Goal: Task Accomplishment & Management: Use online tool/utility

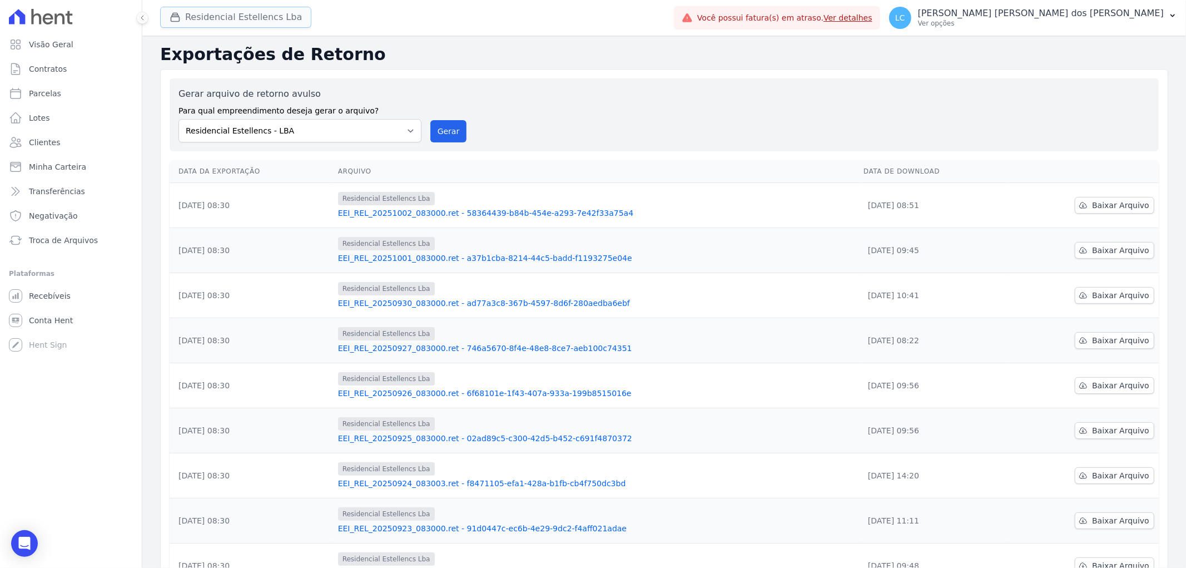
click at [231, 17] on button "Residencial Estellencs Lba" at bounding box center [235, 17] width 151 height 21
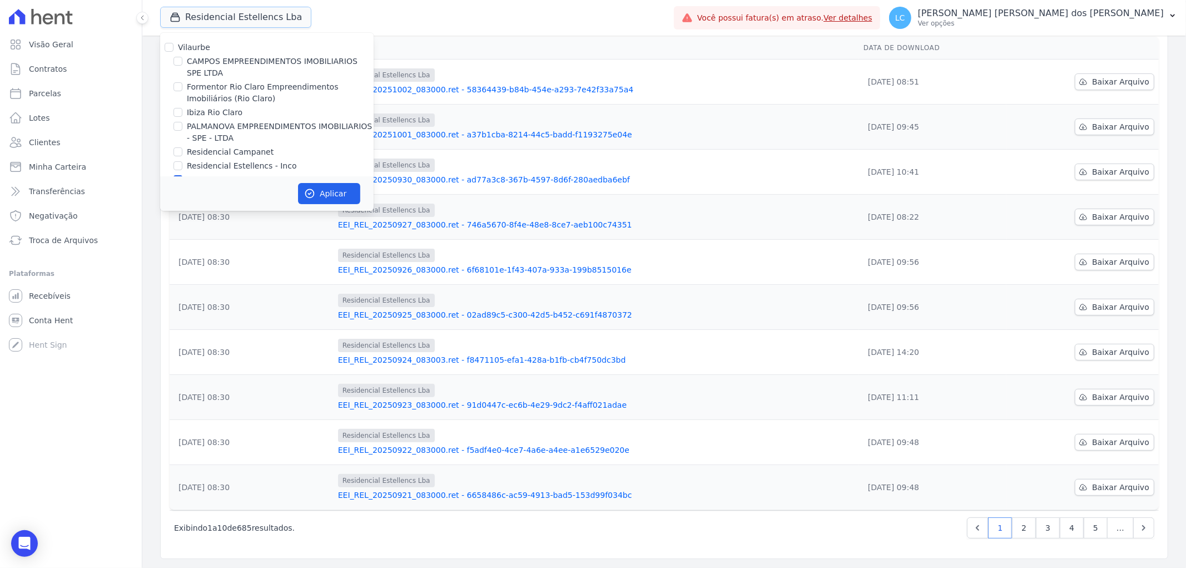
scroll to position [18, 0]
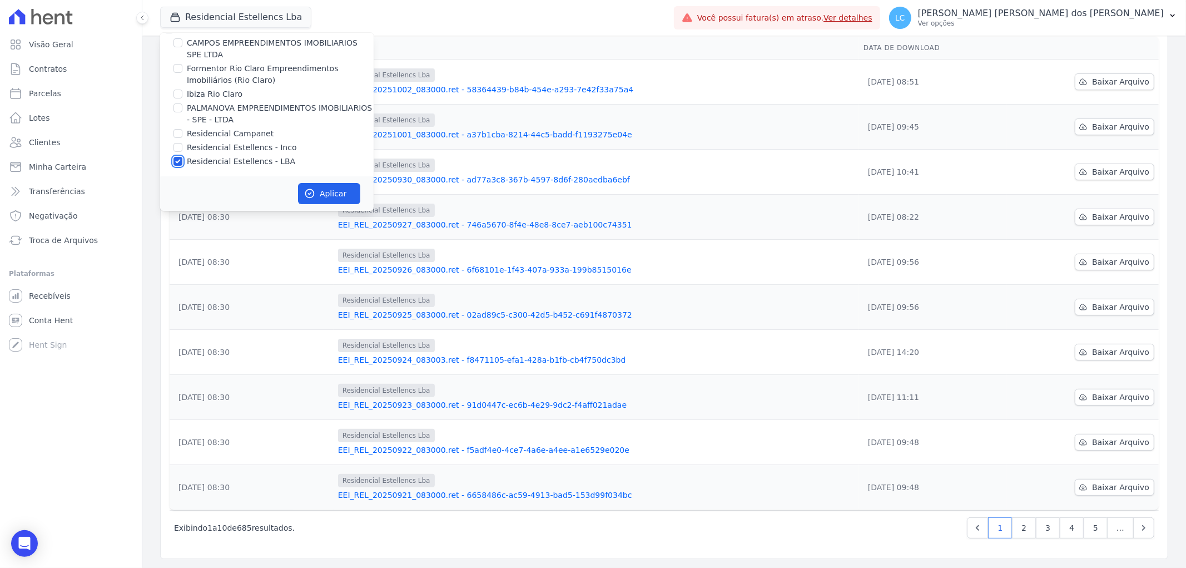
click at [180, 158] on input "Residencial Estellencs - LBA" at bounding box center [177, 161] width 9 height 9
checkbox input "false"
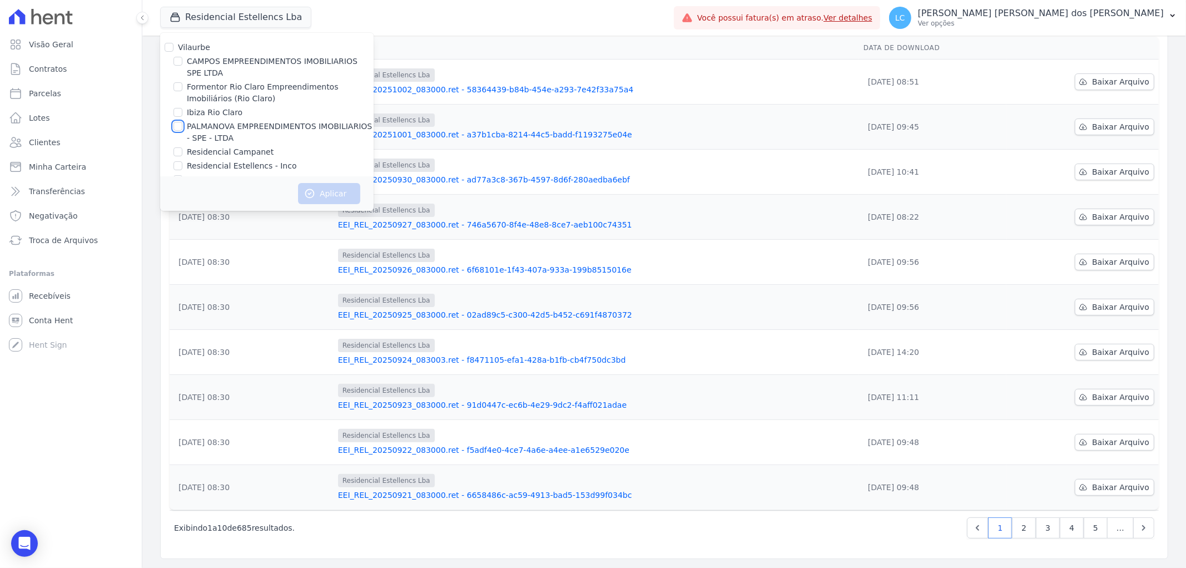
click at [182, 126] on input "PALMANOVA EMPREENDIMENTOS IMOBILIARIOS - SPE - LTDA" at bounding box center [177, 126] width 9 height 9
checkbox input "true"
click at [329, 192] on button "Aplicar" at bounding box center [329, 193] width 62 height 21
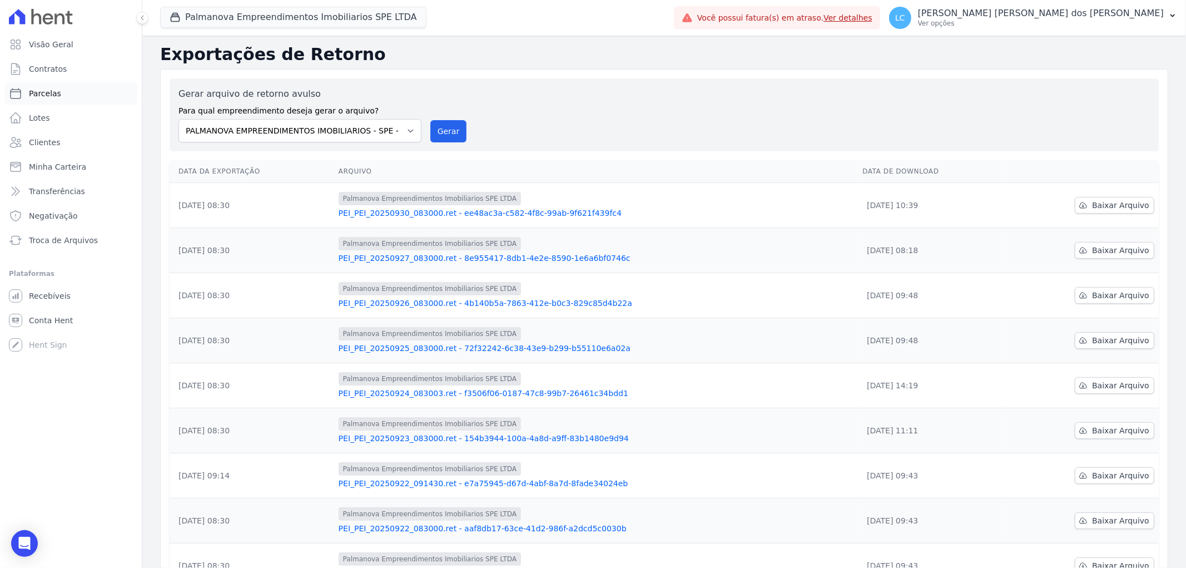
click at [65, 91] on link "Parcelas" at bounding box center [70, 93] width 133 height 22
select select
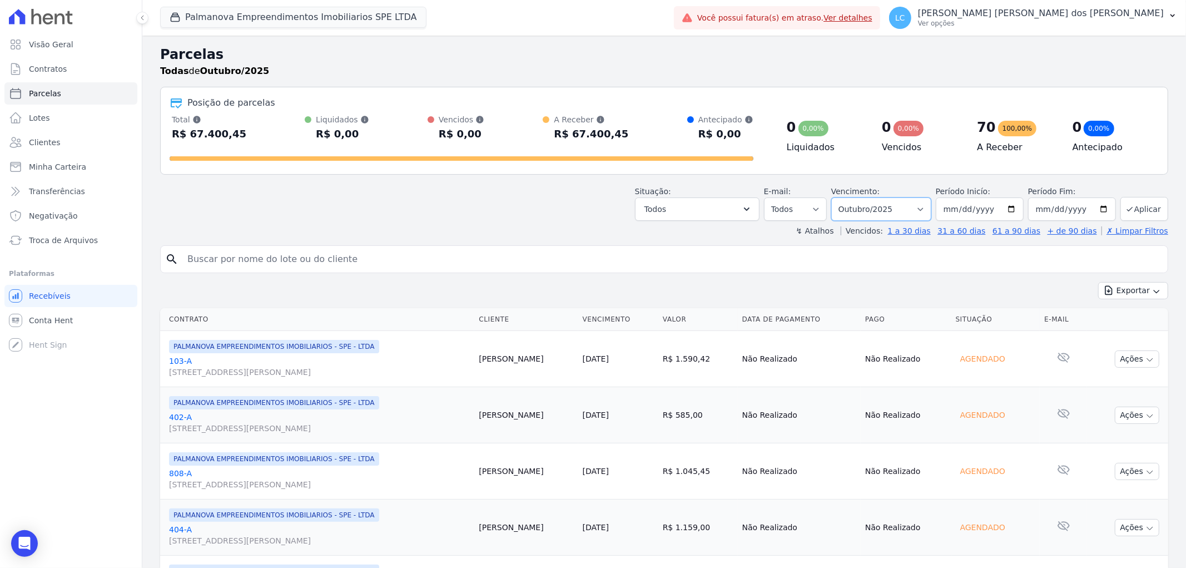
click at [919, 211] on select "Filtrar por período ──────── Todos os meses Abril/2025 Maio/2025 Junho/2025 Jul…" at bounding box center [881, 208] width 100 height 23
select select "09/2025"
click at [838, 197] on select "Filtrar por período ──────── Todos os meses Abril/2025 Maio/2025 Junho/2025 Jul…" at bounding box center [881, 208] width 100 height 23
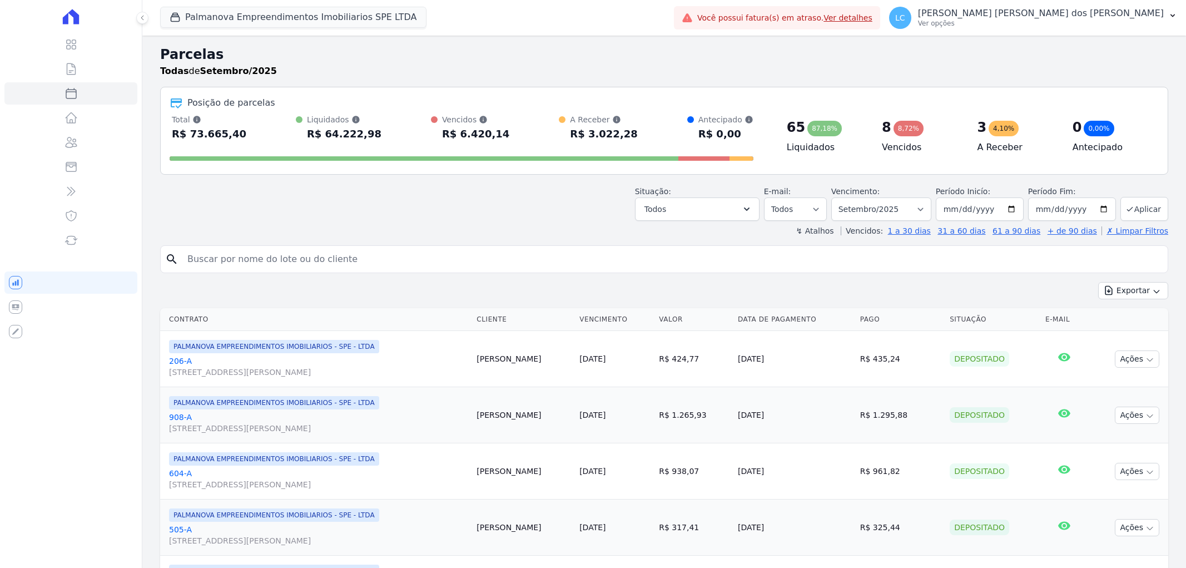
select select
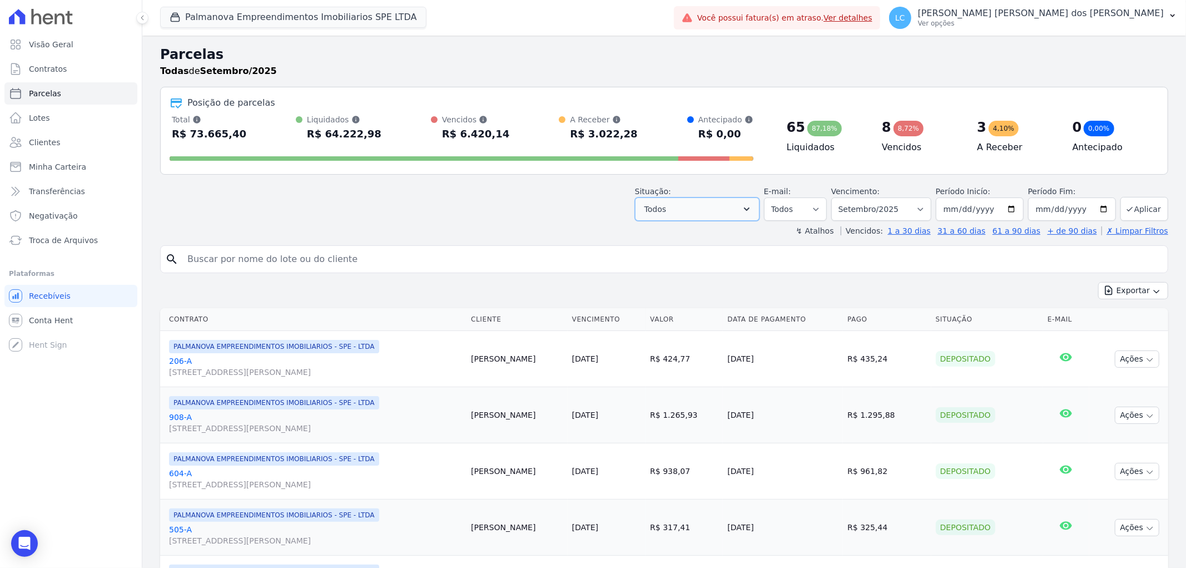
click at [750, 210] on icon "button" at bounding box center [746, 209] width 11 height 11
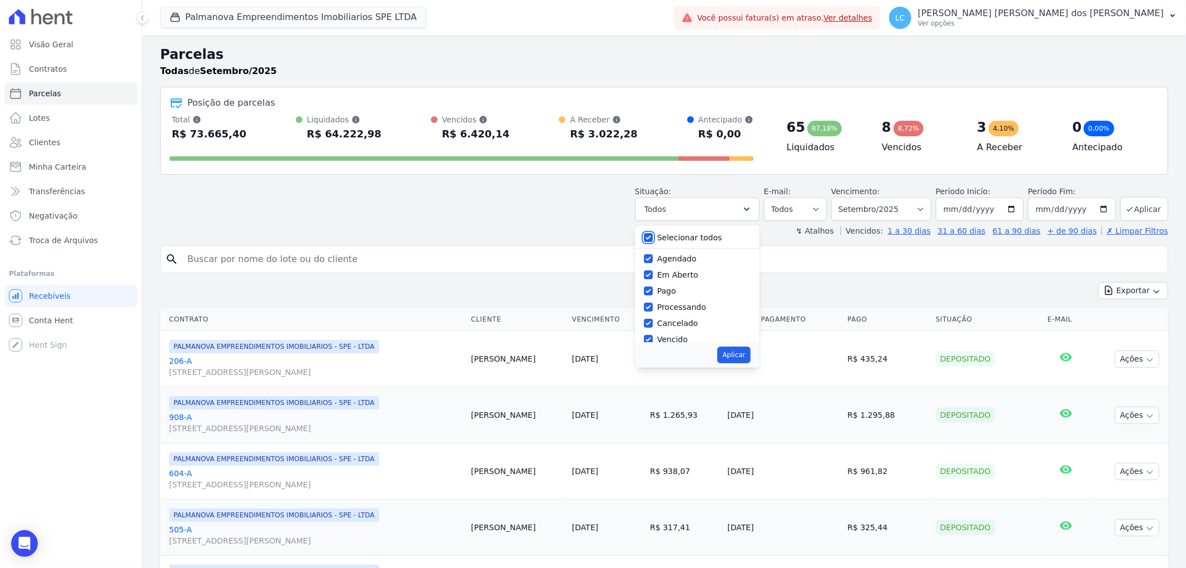
click at [653, 238] on input "Selecionar todos" at bounding box center [648, 237] width 9 height 9
checkbox input "false"
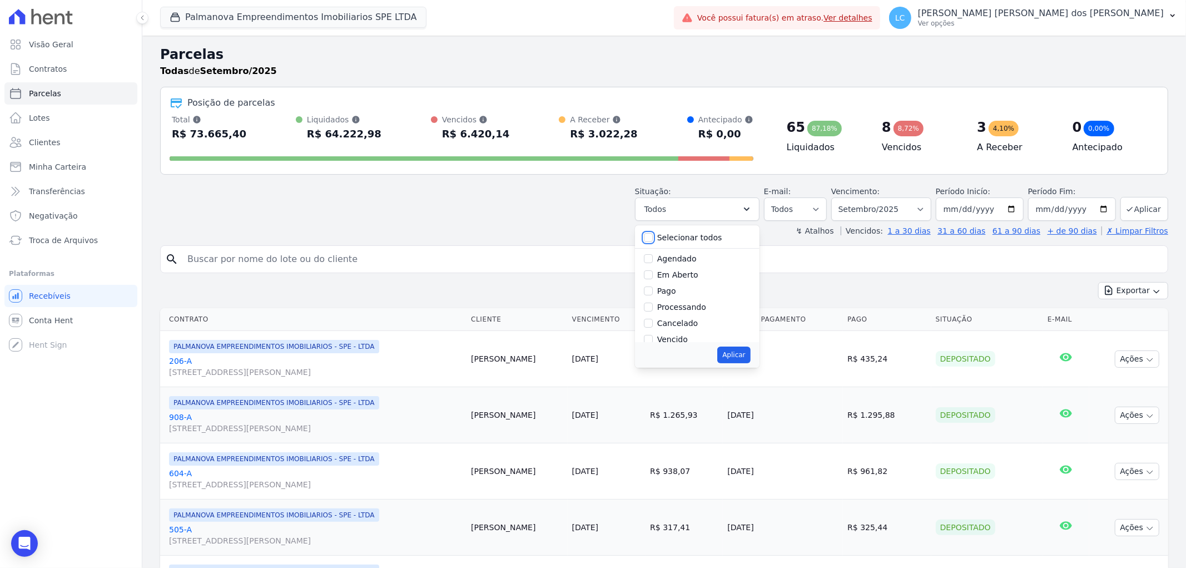
checkbox input "false"
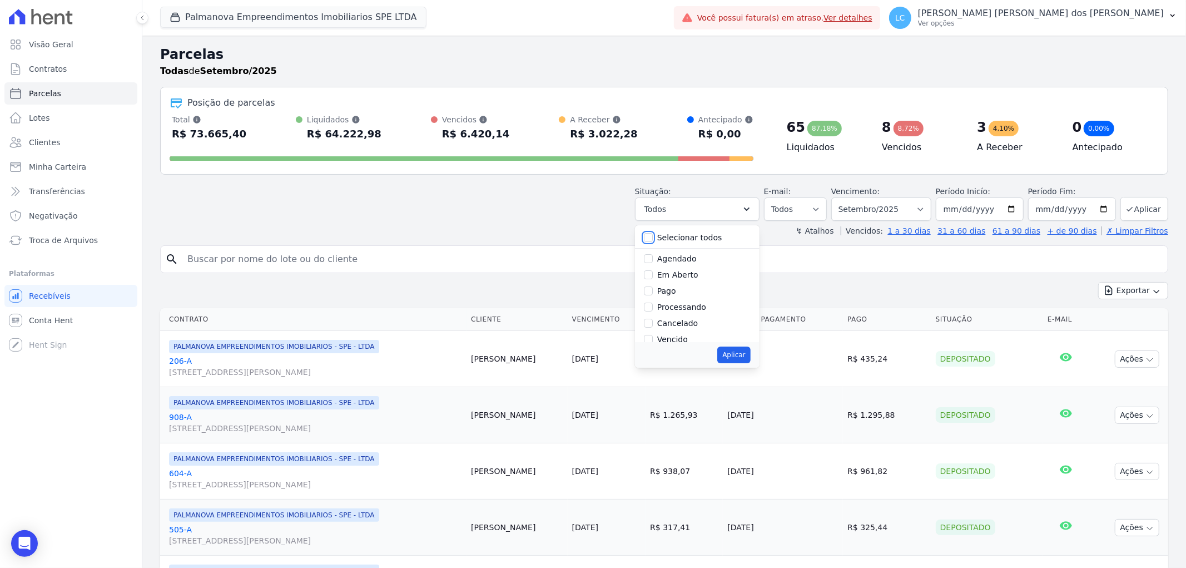
checkbox input "false"
click at [653, 275] on input "Em Aberto" at bounding box center [648, 274] width 9 height 9
checkbox input "true"
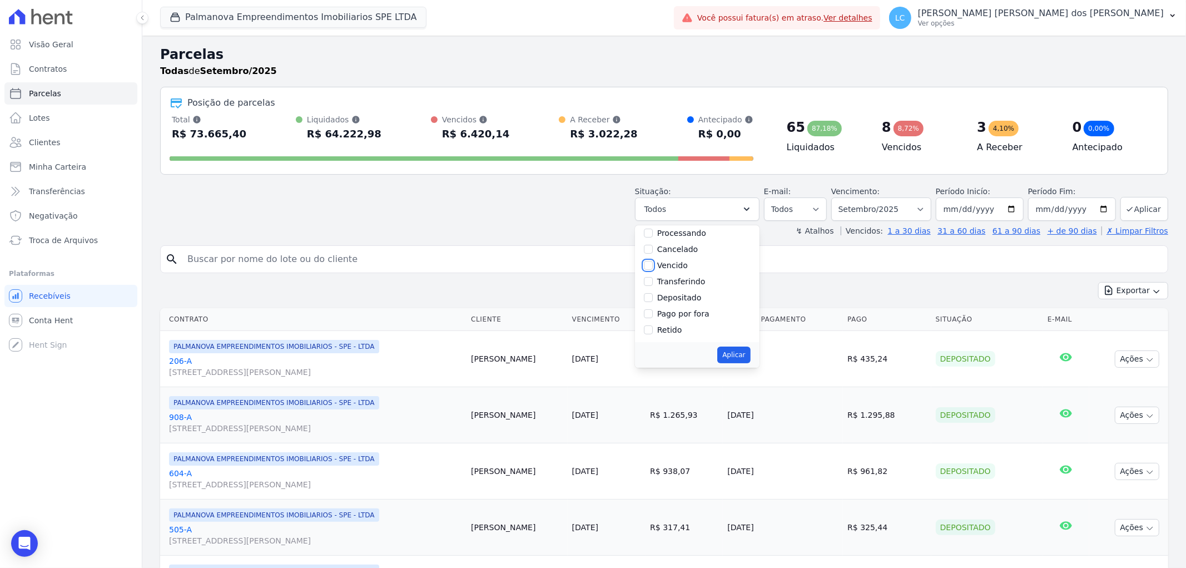
click at [653, 265] on input "Vencido" at bounding box center [648, 265] width 9 height 9
checkbox input "true"
click at [734, 354] on button "Aplicar" at bounding box center [733, 354] width 33 height 17
select select "pending"
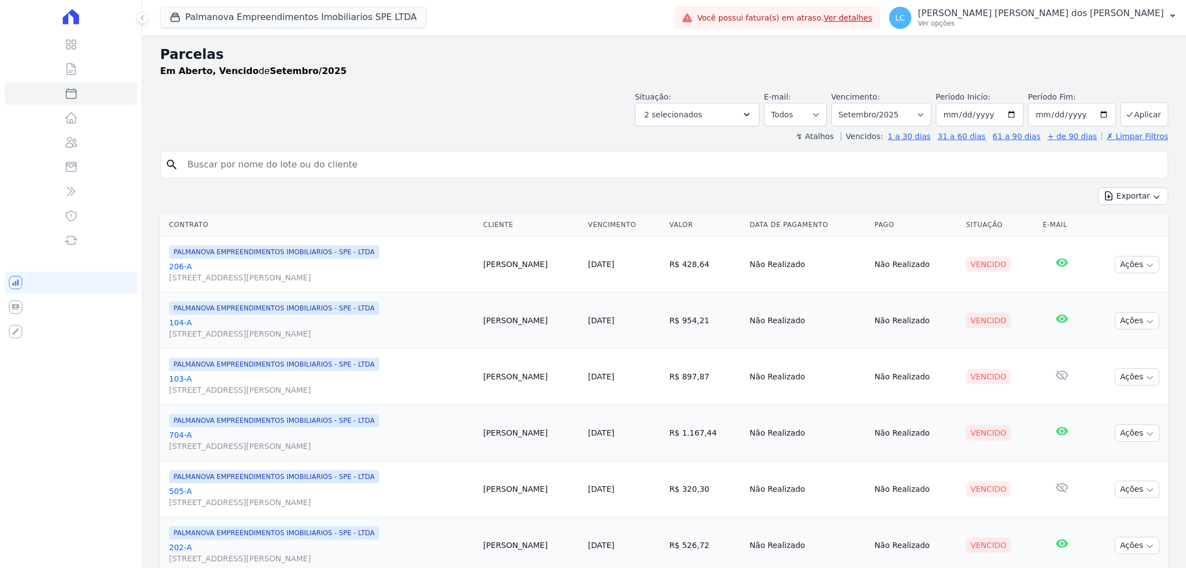
select select
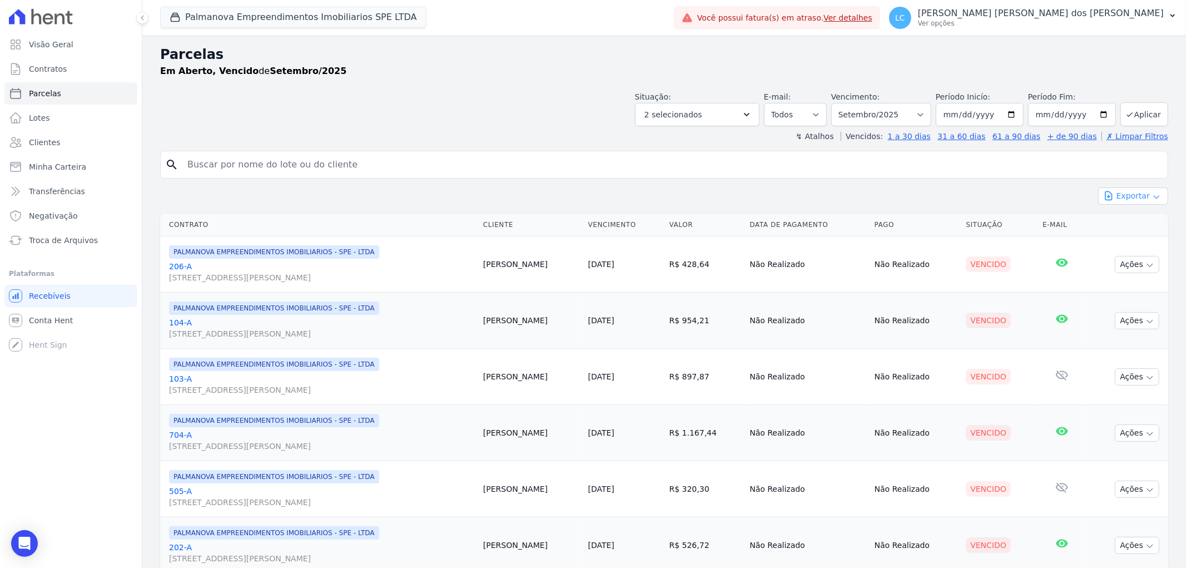
click at [1132, 196] on button "Exportar" at bounding box center [1133, 195] width 70 height 17
click at [1134, 225] on span "Exportar PDF" at bounding box center [1132, 222] width 58 height 11
